Goal: Task Accomplishment & Management: Use online tool/utility

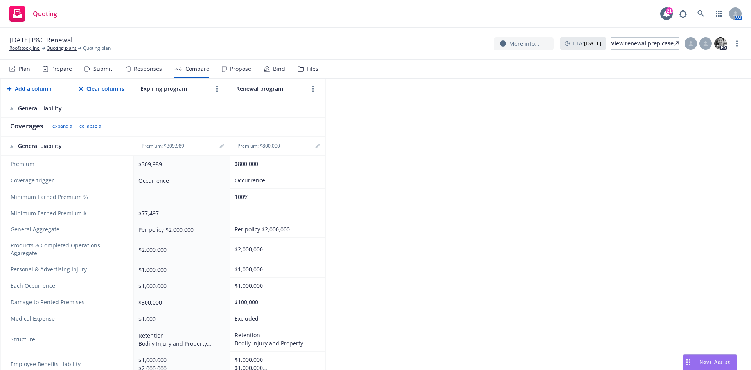
scroll to position [196, 0]
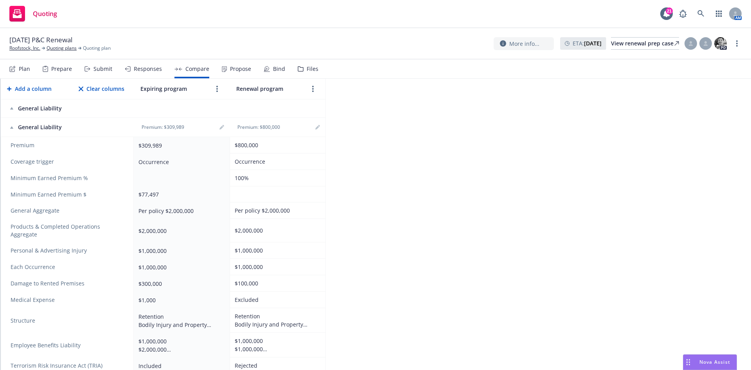
click at [713, 364] on span "Nova Assist" at bounding box center [715, 361] width 31 height 7
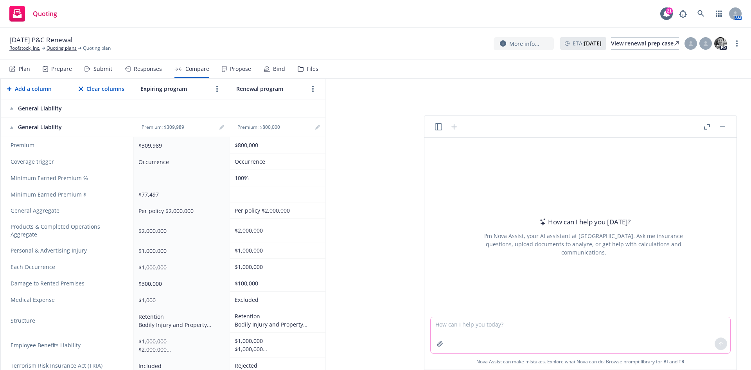
click at [526, 324] on textarea at bounding box center [581, 335] width 300 height 36
type textarea "W"
type textarea "H"
click at [488, 324] on textarea "What does "cost per hire"" at bounding box center [581, 335] width 300 height 36
click at [487, 324] on textarea "What does "cost per hire"" at bounding box center [581, 335] width 300 height 36
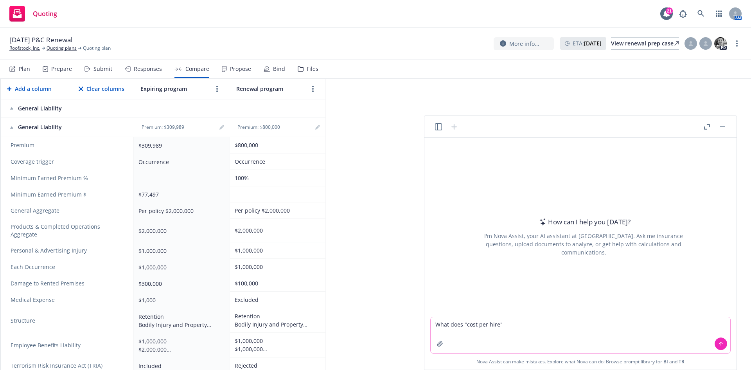
click at [487, 324] on textarea "What does "cost per hire"" at bounding box center [581, 335] width 300 height 36
click at [486, 328] on textarea "What does "cost per hire"" at bounding box center [581, 335] width 300 height 36
click at [485, 329] on textarea "What does "cost per hire"" at bounding box center [581, 335] width 300 height 36
drag, startPoint x: 486, startPoint y: 325, endPoint x: 479, endPoint y: 325, distance: 7.4
click at [479, 325] on textarea "What does "cost per hire"" at bounding box center [581, 335] width 300 height 36
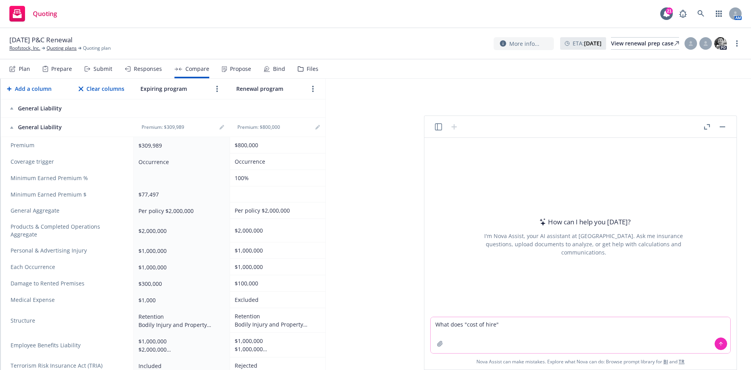
click at [535, 319] on textarea "What does "cost of hire"" at bounding box center [581, 335] width 300 height 36
type textarea "What does "cost of hire" mean when answering an business auto questionnaire?"
click at [650, 326] on textarea "What does "cost of hire" mean when answering an business auto questionnaire?" at bounding box center [581, 335] width 300 height 36
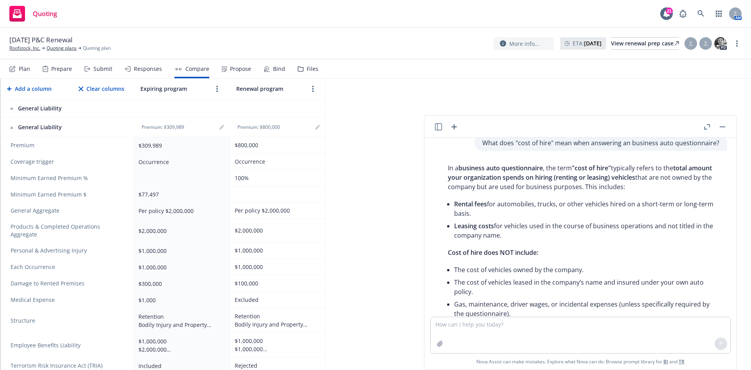
scroll to position [0, 0]
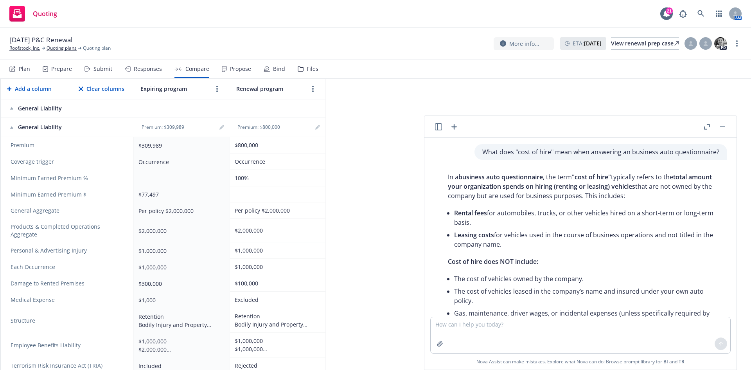
drag, startPoint x: 466, startPoint y: 248, endPoint x: 471, endPoint y: 249, distance: 5.1
click at [468, 248] on li "Leasing costs for vehicles used in the course of business operations and not ti…" at bounding box center [586, 240] width 265 height 22
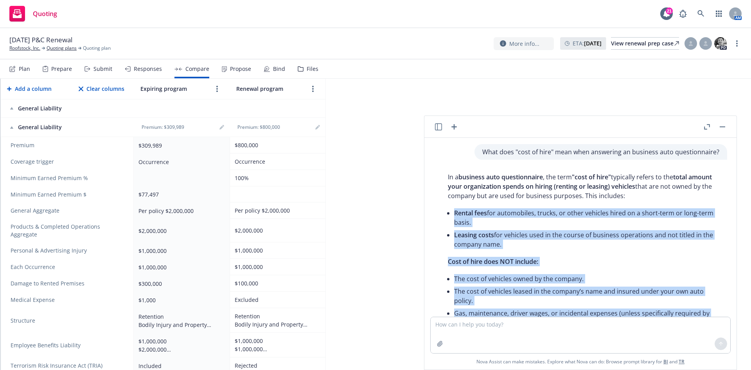
drag, startPoint x: 510, startPoint y: 205, endPoint x: 440, endPoint y: 213, distance: 70.9
click at [440, 213] on div "In a business auto questionnaire , the term "cost of hire" typically refers to …" at bounding box center [584, 316] width 300 height 294
copy div "Rental fees for automobiles, trucks, or other vehicles hired on a short-term or…"
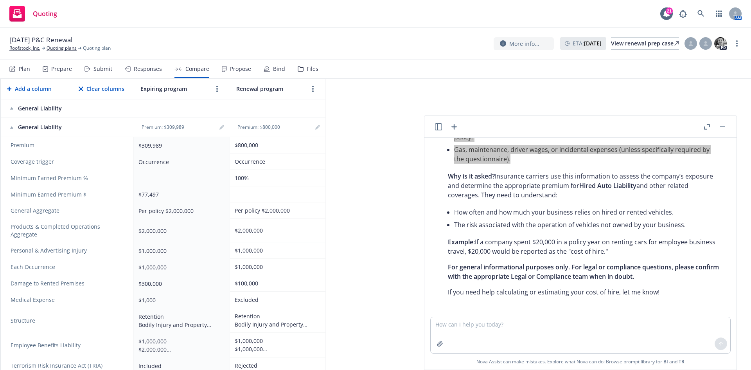
scroll to position [166, 0]
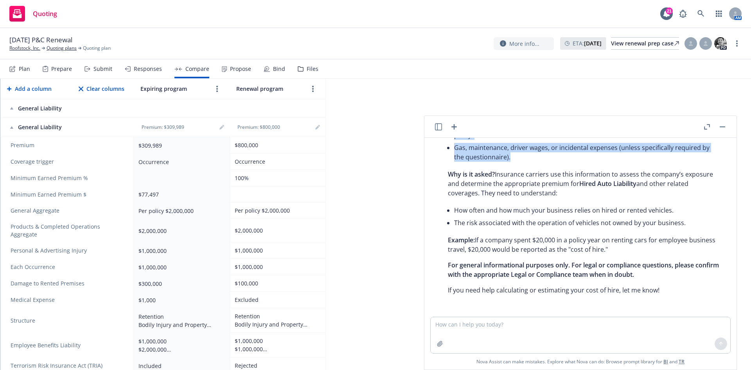
drag, startPoint x: 634, startPoint y: 249, endPoint x: 447, endPoint y: 240, distance: 187.7
click at [447, 240] on div "In a business auto questionnaire , the term "cost of hire" typically refers to …" at bounding box center [583, 151] width 287 height 294
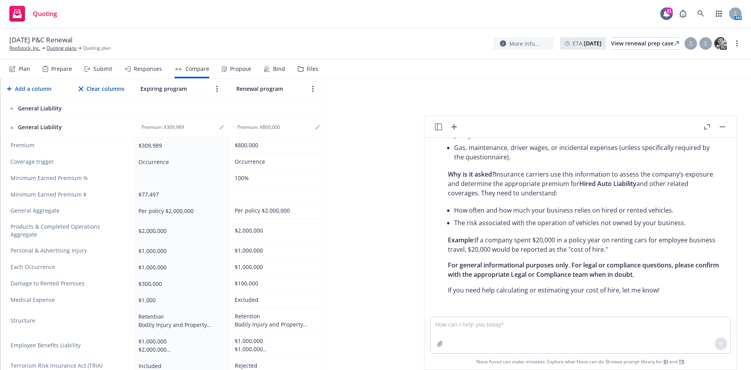
click at [396, 178] on div "General Liability - PM Generate Proposal Export to Excel Add a column Clear col…" at bounding box center [375, 224] width 751 height 291
click at [373, 216] on div "General Liability - PM Generate Proposal Export to Excel Add a column Clear col…" at bounding box center [375, 224] width 751 height 291
click at [317, 124] on link "editPencil" at bounding box center [317, 126] width 9 height 9
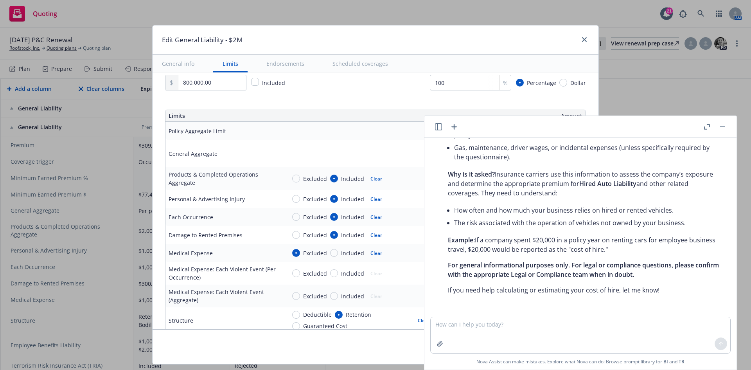
scroll to position [235, 0]
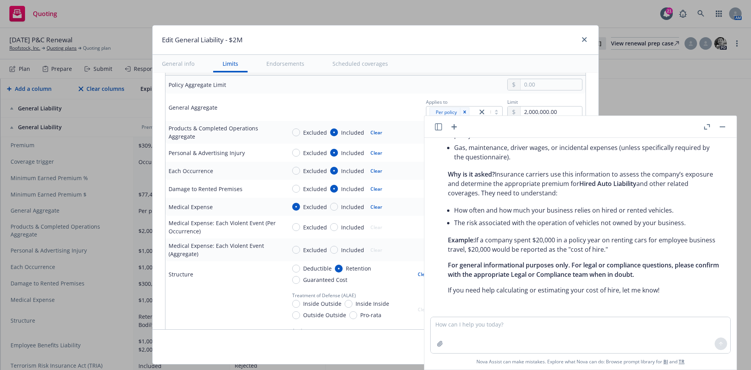
click at [729, 127] on header at bounding box center [581, 127] width 312 height 22
click at [721, 128] on button "button" at bounding box center [722, 126] width 9 height 9
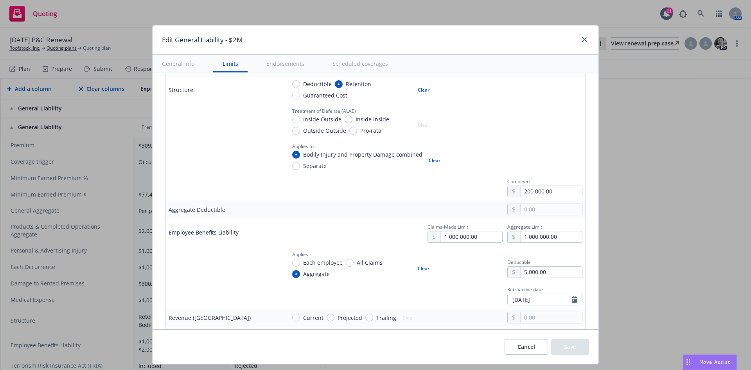
scroll to position [430, 0]
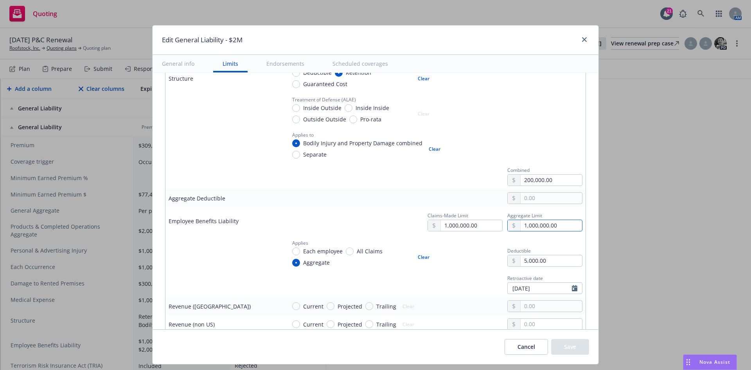
drag, startPoint x: 517, startPoint y: 226, endPoint x: 534, endPoint y: 225, distance: 16.5
click at [521, 226] on input "1,000,000.00" at bounding box center [551, 225] width 61 height 11
type textarea "x"
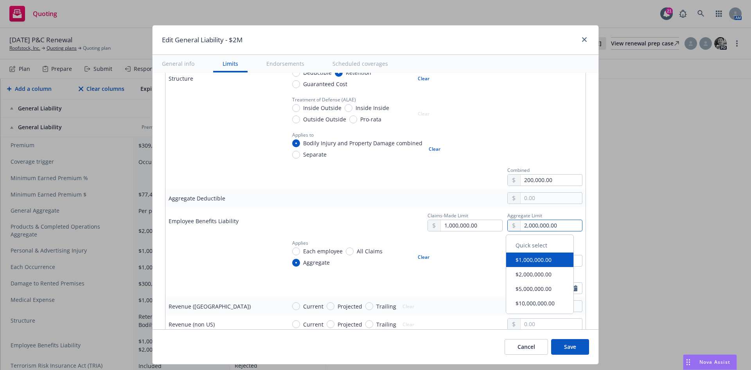
type input "2,000,000.00"
click at [441, 296] on td "Retroactive date [DATE]" at bounding box center [434, 283] width 303 height 27
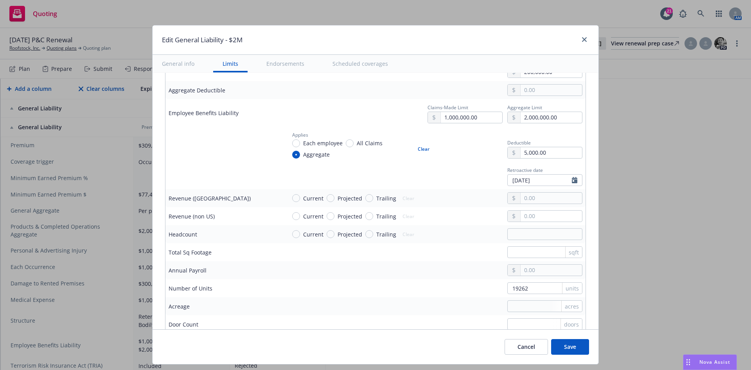
scroll to position [548, 0]
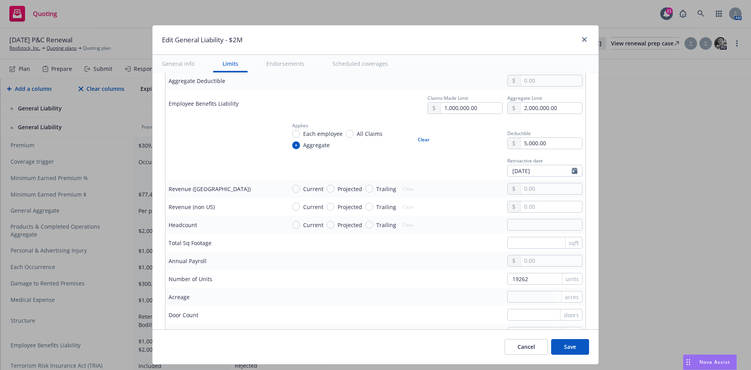
click at [570, 348] on button "Save" at bounding box center [570, 347] width 38 height 16
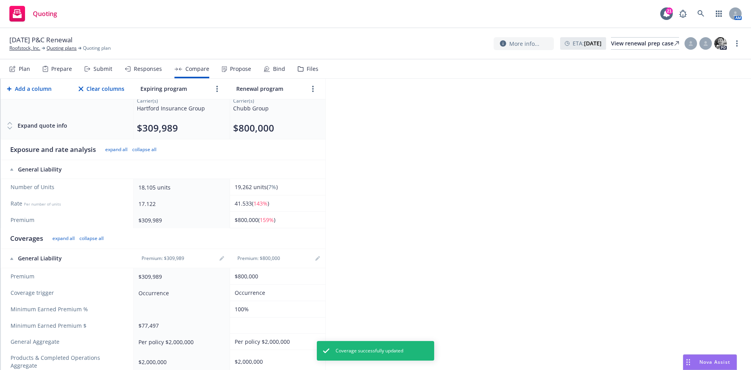
scroll to position [0, 0]
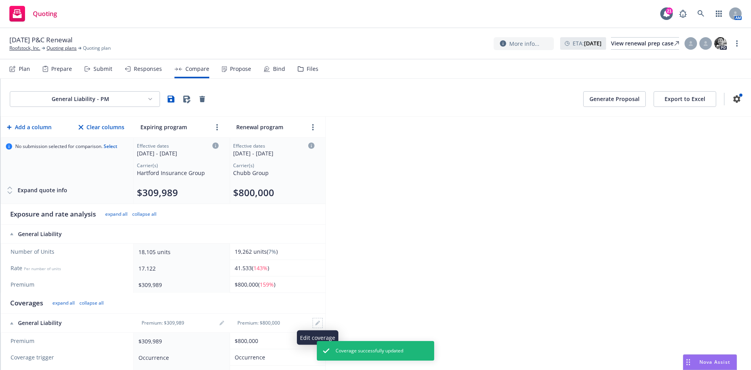
click at [313, 320] on span at bounding box center [317, 322] width 9 height 9
click at [320, 319] on link "editPencil" at bounding box center [317, 322] width 9 height 9
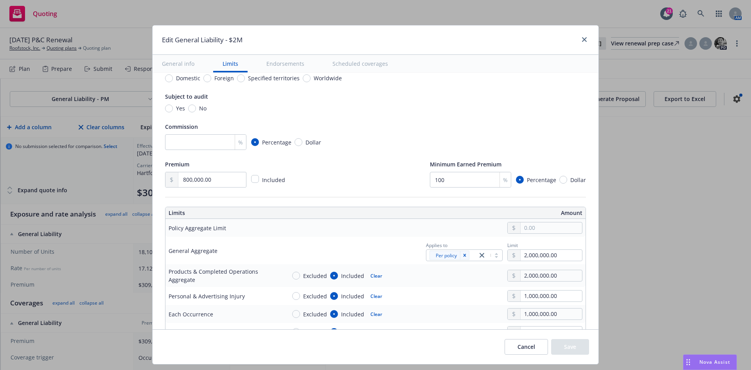
scroll to position [117, 0]
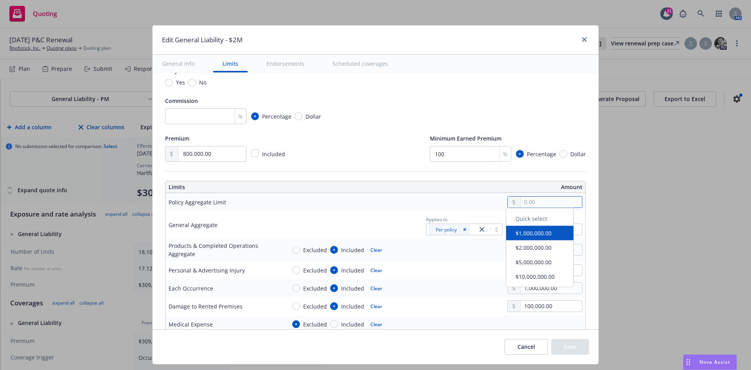
click at [526, 202] on input "text" at bounding box center [551, 201] width 61 height 11
type textarea "x"
type input "5,000,000.00"
click at [537, 262] on button "$5,000,000.00" at bounding box center [539, 265] width 67 height 14
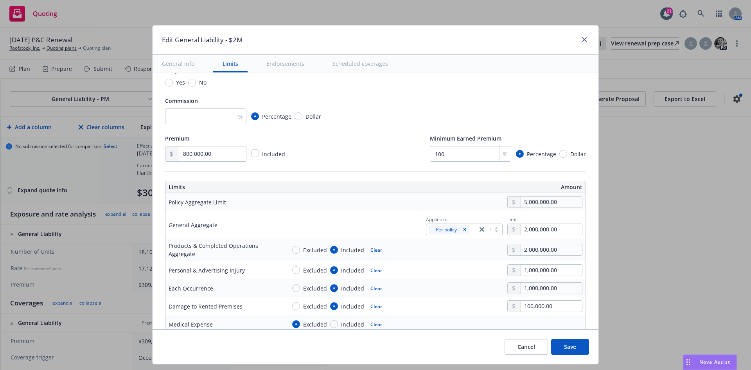
click at [566, 350] on button "Save" at bounding box center [570, 347] width 38 height 16
type textarea "x"
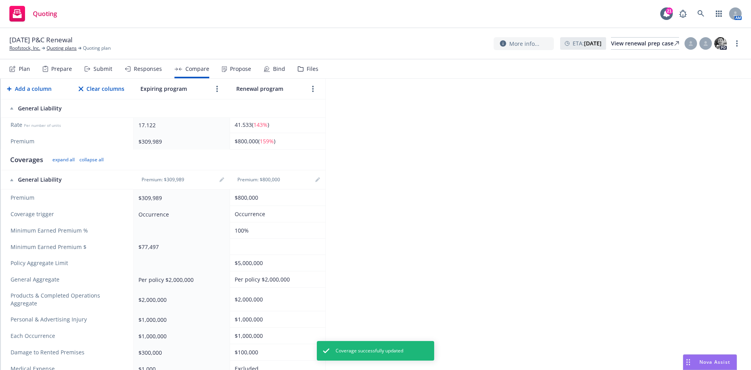
scroll to position [196, 0]
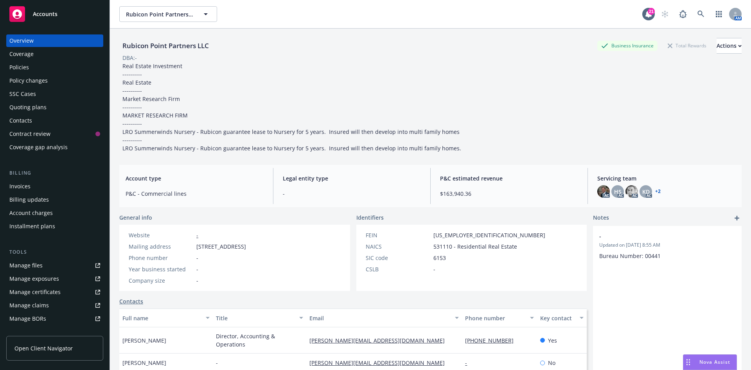
click at [35, 69] on div "Policies" at bounding box center [54, 67] width 91 height 13
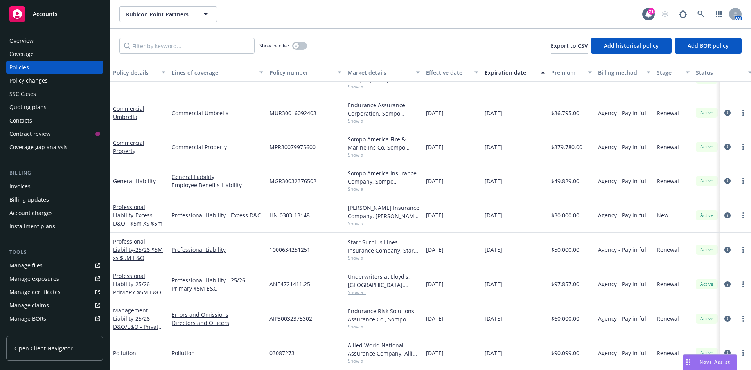
scroll to position [310, 0]
click at [171, 16] on span "Rubicon Point Partners LLC" at bounding box center [160, 14] width 68 height 8
type input "e"
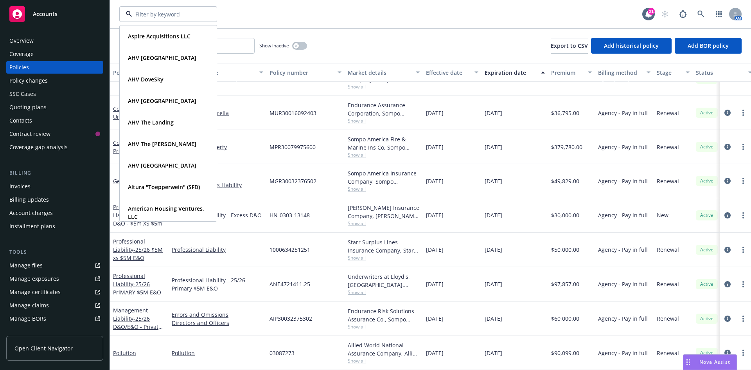
click at [327, 25] on div "Aspire Acquisitions LLC Type Commercial AHV Cypress Heights Type Commercial AHV…" at bounding box center [430, 14] width 641 height 28
